Goal: Task Accomplishment & Management: Use online tool/utility

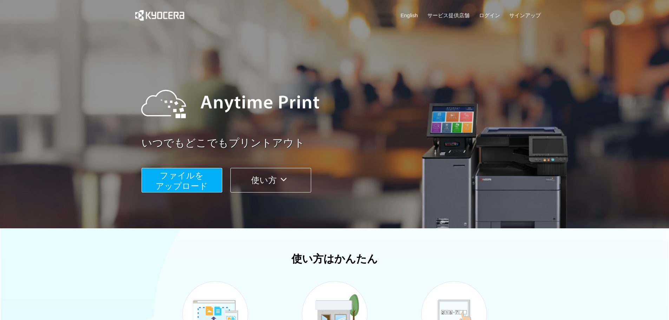
click at [177, 180] on span "ファイルを ​​アップロード" at bounding box center [182, 181] width 52 height 20
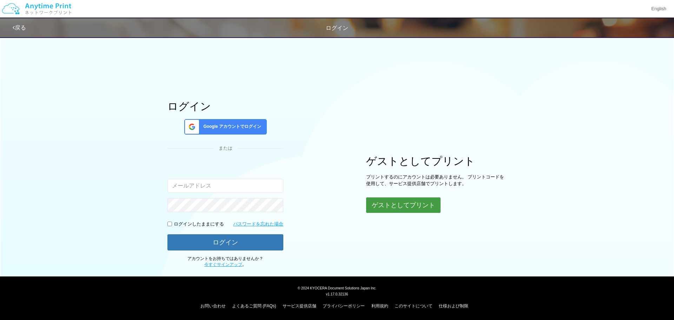
click at [415, 205] on button "ゲストとしてプリント" at bounding box center [403, 204] width 74 height 15
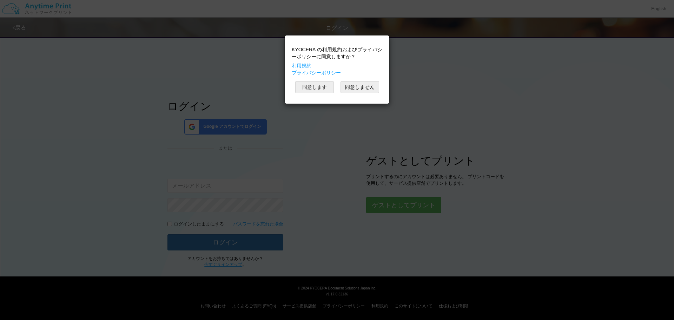
click at [320, 86] on button "同意します" at bounding box center [314, 87] width 39 height 12
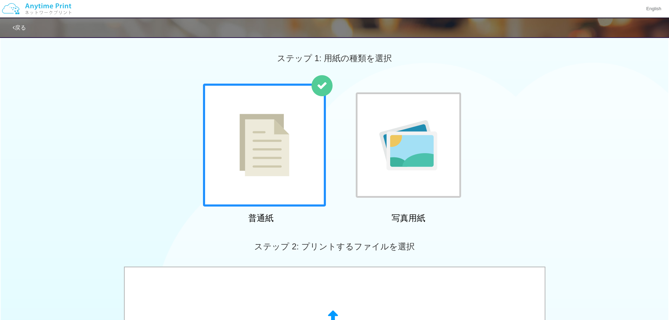
click at [265, 162] on img at bounding box center [264, 145] width 50 height 62
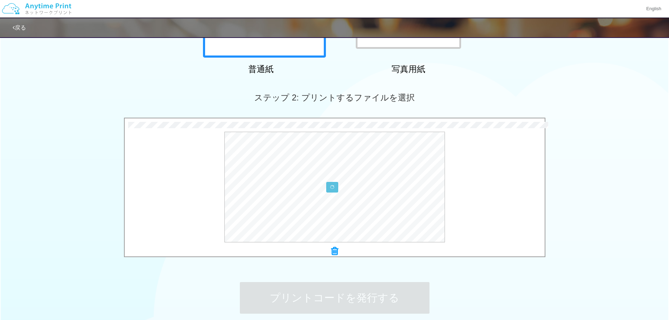
scroll to position [94, 0]
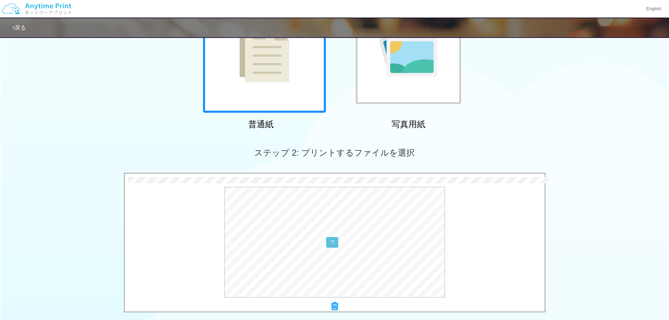
click at [193, 145] on div "ステップ 2: プリントするファイルを選択" at bounding box center [334, 153] width 669 height 40
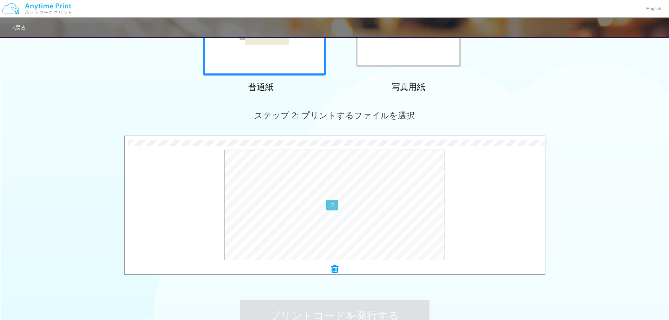
scroll to position [187, 0]
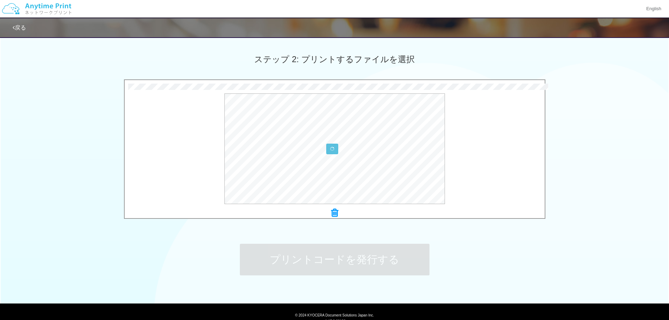
click at [334, 213] on icon at bounding box center [334, 212] width 7 height 9
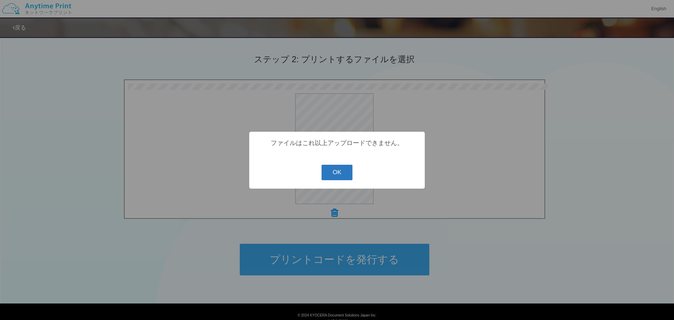
click at [341, 171] on button "OK" at bounding box center [337, 172] width 31 height 15
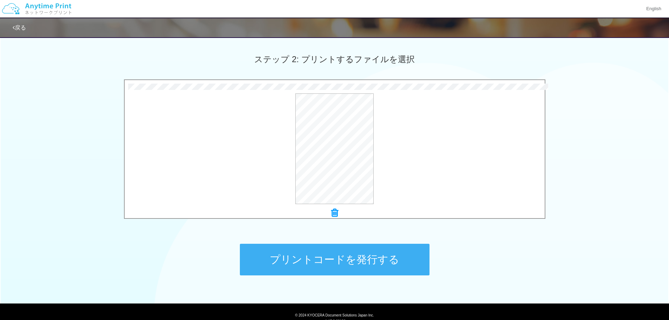
click at [347, 258] on button "プリントコードを発行する" at bounding box center [335, 260] width 190 height 32
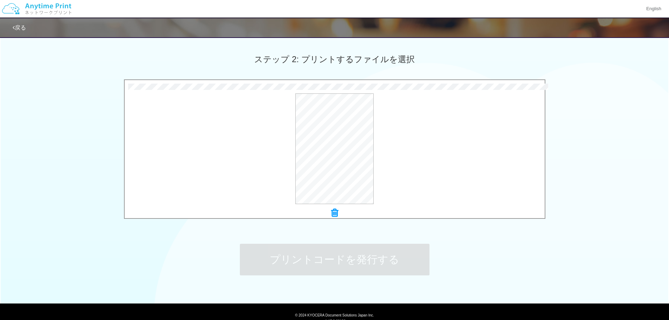
scroll to position [0, 0]
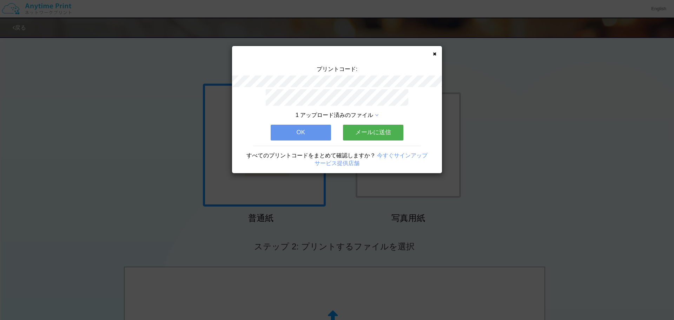
click at [377, 132] on button "メールに送信" at bounding box center [373, 132] width 60 height 15
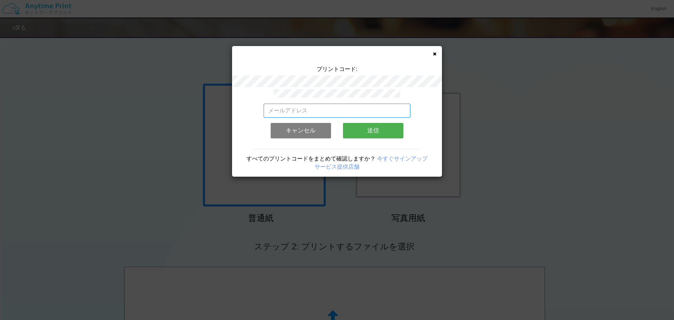
click at [316, 109] on input "email" at bounding box center [337, 111] width 147 height 14
type input "[EMAIL_ADDRESS][DOMAIN_NAME]"
click at [380, 127] on button "送信" at bounding box center [373, 130] width 60 height 15
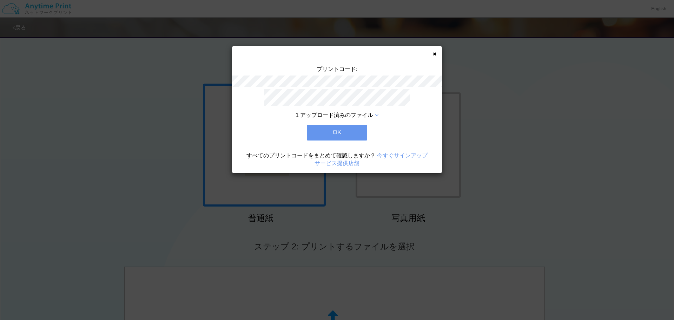
click at [331, 129] on button "OK" at bounding box center [337, 132] width 60 height 15
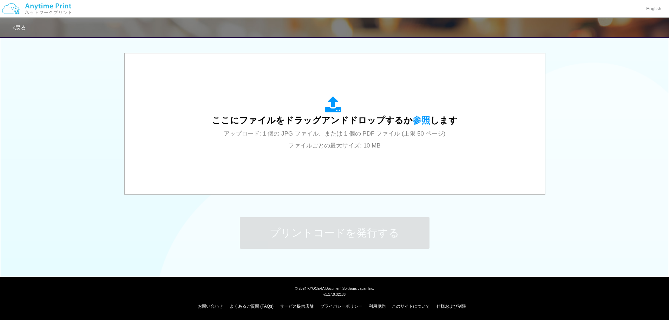
scroll to position [214, 0]
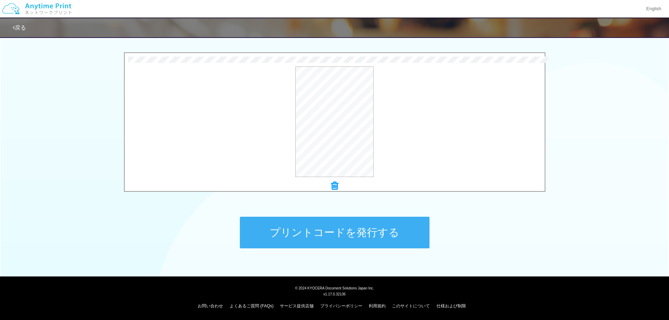
click at [325, 235] on button "プリントコードを発行する" at bounding box center [335, 233] width 190 height 32
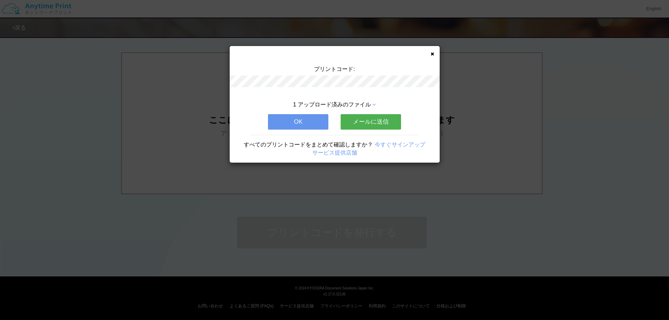
scroll to position [0, 0]
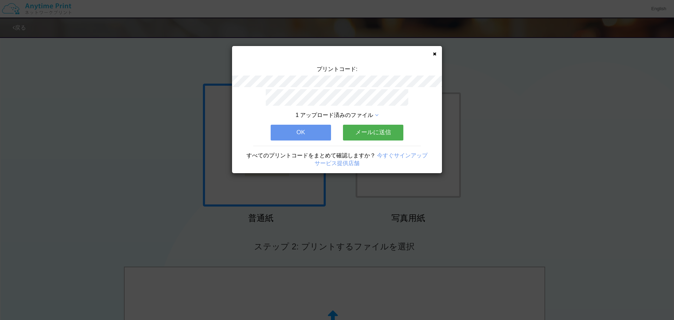
click at [369, 129] on button "メールに送信" at bounding box center [373, 132] width 60 height 15
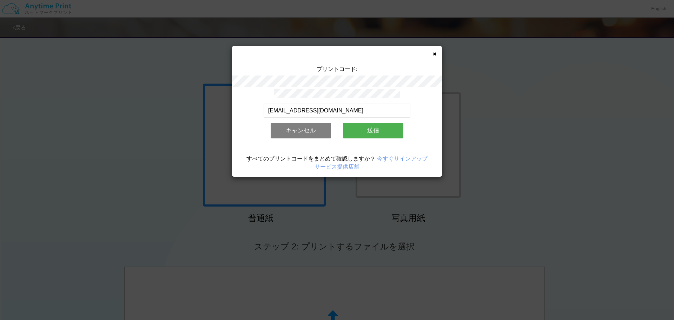
click at [365, 127] on button "送信" at bounding box center [373, 130] width 60 height 15
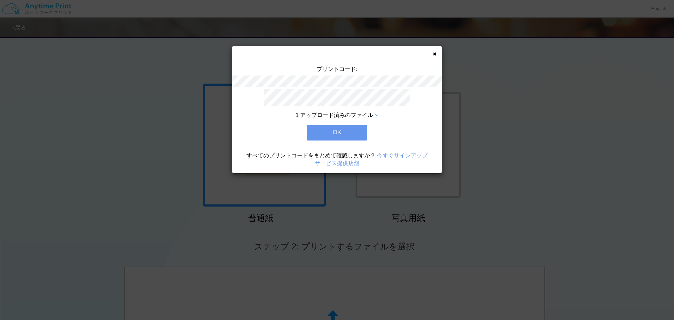
click at [345, 127] on button "OK" at bounding box center [337, 132] width 60 height 15
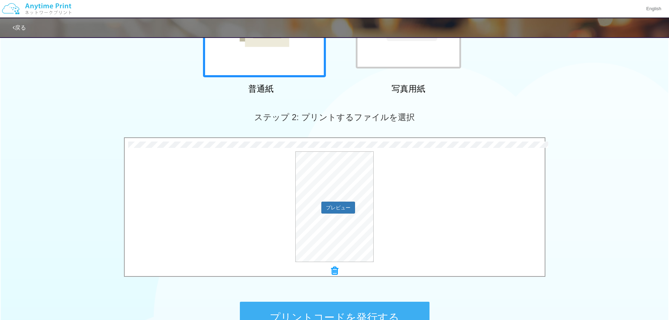
scroll to position [214, 0]
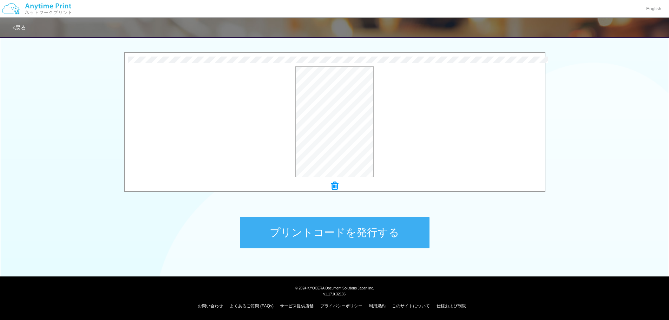
click at [344, 223] on button "プリントコードを発行する" at bounding box center [335, 233] width 190 height 32
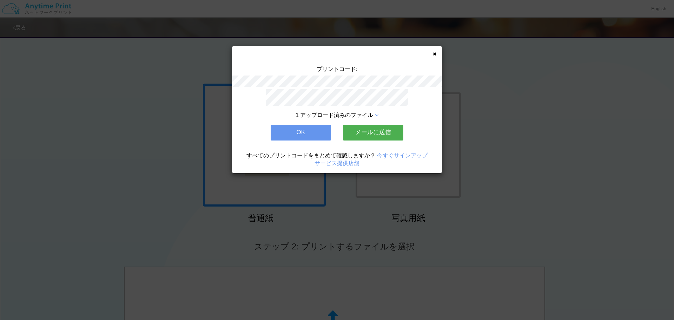
click at [376, 129] on button "メールに送信" at bounding box center [373, 132] width 60 height 15
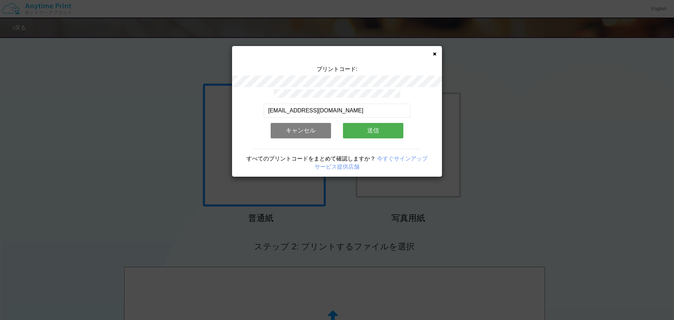
click at [379, 129] on button "送信" at bounding box center [373, 130] width 60 height 15
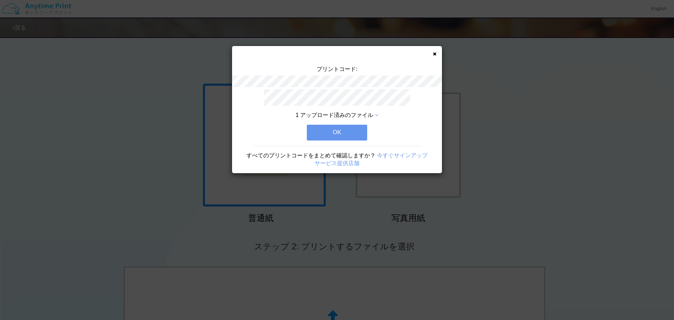
click at [332, 128] on button "OK" at bounding box center [337, 132] width 60 height 15
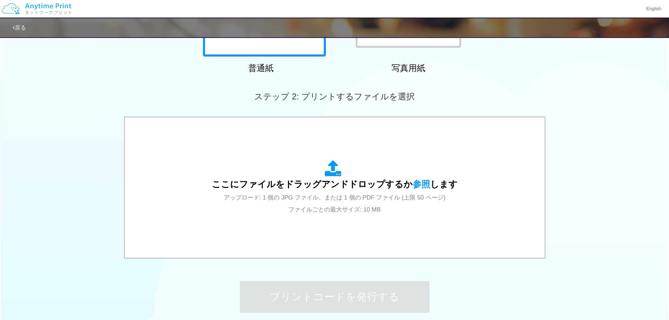
scroll to position [187, 0]
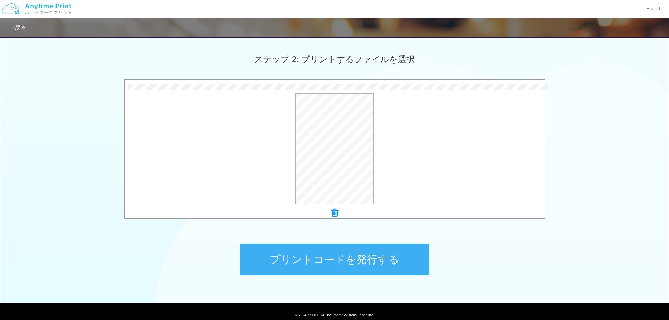
click at [325, 259] on button "プリントコードを発行する" at bounding box center [335, 260] width 190 height 32
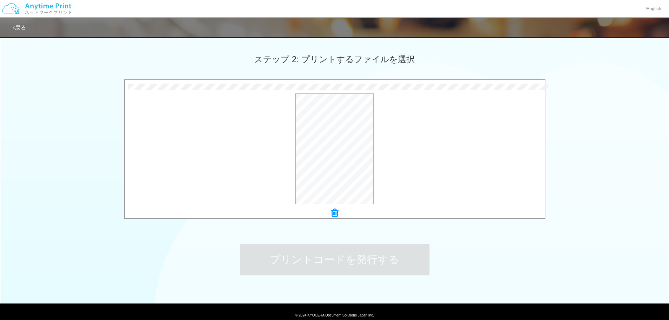
scroll to position [0, 0]
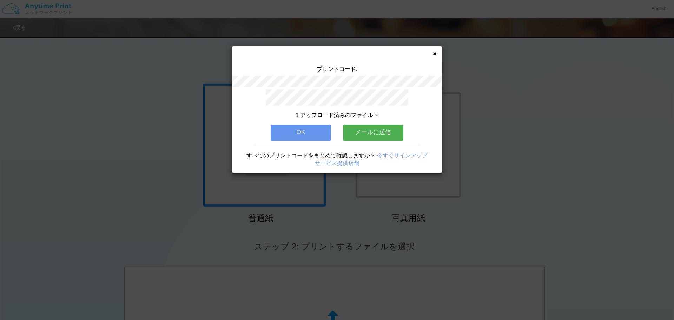
click at [375, 125] on button "メールに送信" at bounding box center [373, 132] width 60 height 15
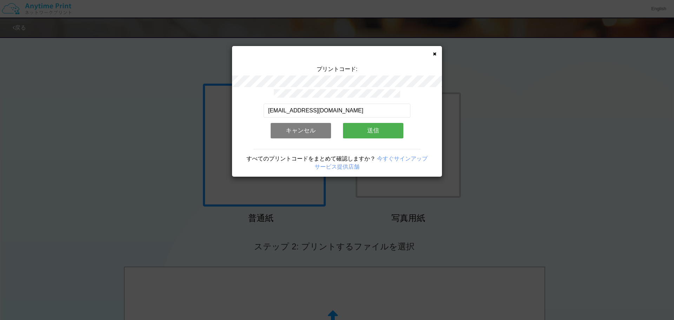
click at [377, 124] on button "送信" at bounding box center [373, 130] width 60 height 15
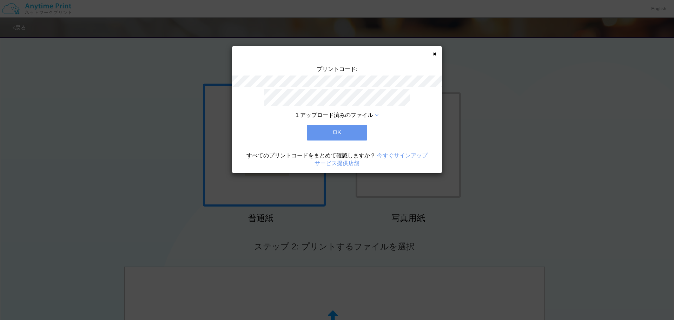
click at [330, 131] on button "OK" at bounding box center [337, 132] width 60 height 15
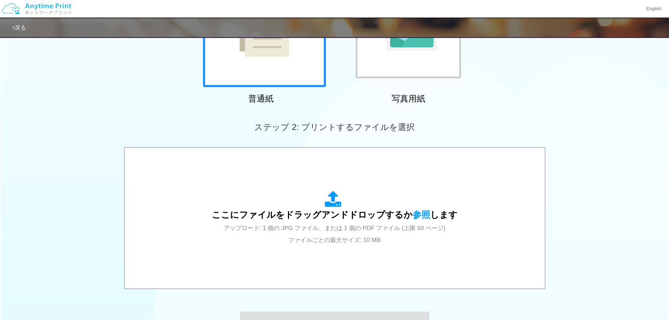
scroll to position [140, 0]
